Goal: Navigation & Orientation: Find specific page/section

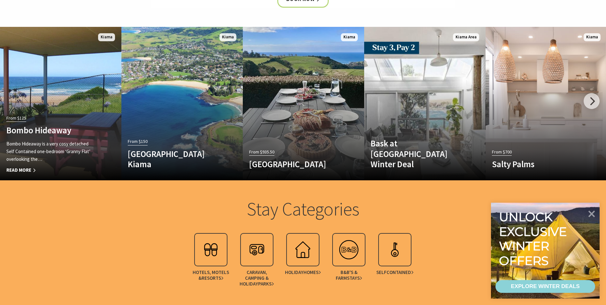
scroll to position [351, 0]
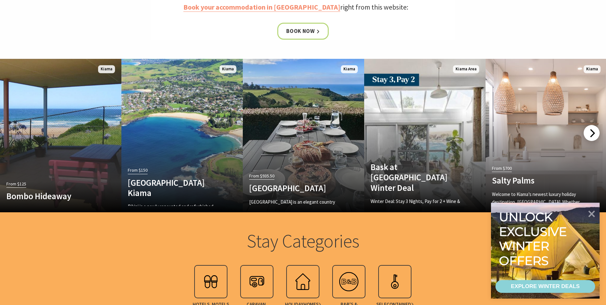
click at [592, 134] on div at bounding box center [591, 133] width 16 height 16
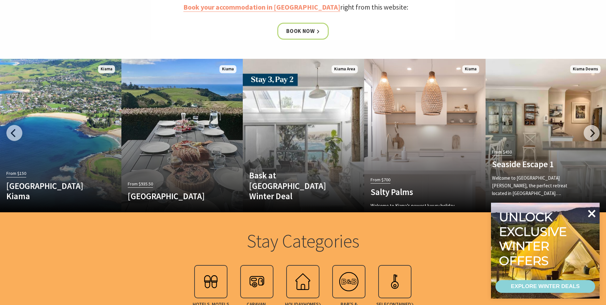
click at [593, 211] on icon at bounding box center [592, 213] width 8 height 8
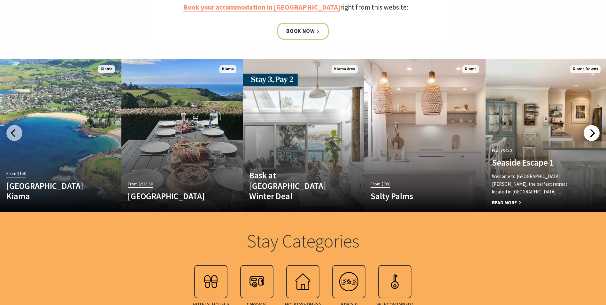
click at [596, 132] on div at bounding box center [591, 133] width 16 height 16
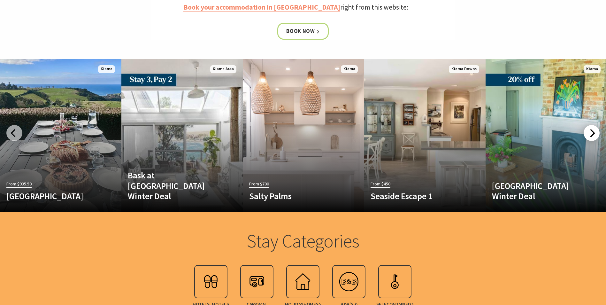
click at [596, 132] on div at bounding box center [591, 133] width 16 height 16
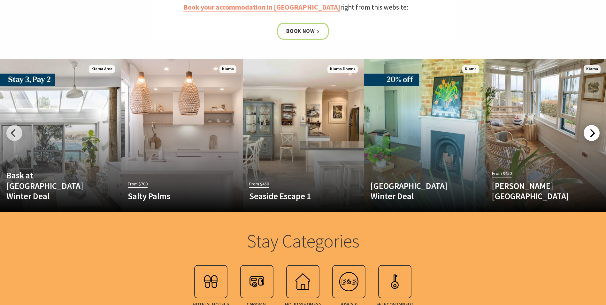
click at [596, 132] on div at bounding box center [591, 133] width 16 height 16
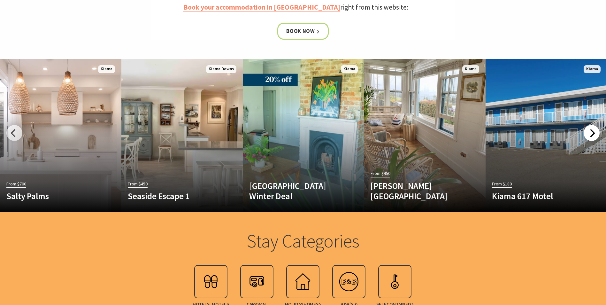
click at [596, 132] on div at bounding box center [591, 133] width 16 height 16
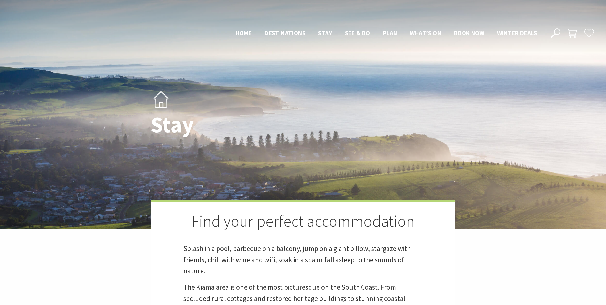
scroll to position [351, 0]
